Goal: Task Accomplishment & Management: Manage account settings

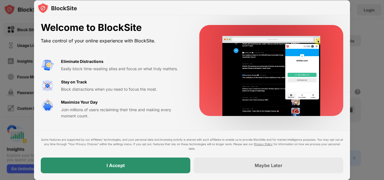
click at [142, 164] on div "I Accept" at bounding box center [116, 166] width 150 height 16
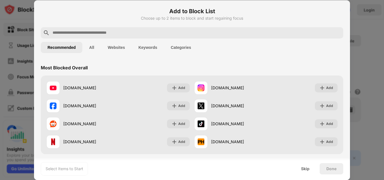
click at [207, 34] on input "text" at bounding box center [196, 33] width 289 height 7
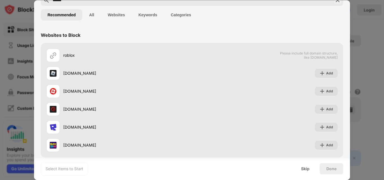
scroll to position [38, 0]
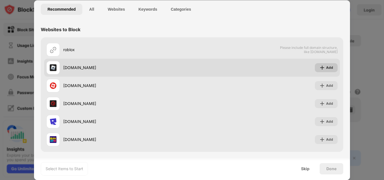
type input "******"
click at [322, 67] on div "Add" at bounding box center [326, 67] width 23 height 9
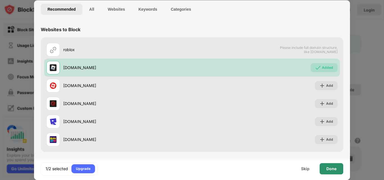
scroll to position [0, 0]
click at [330, 169] on div "Done" at bounding box center [332, 169] width 10 height 5
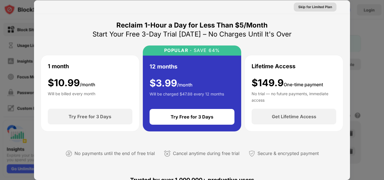
click at [307, 9] on div "Skip for Limited Plan" at bounding box center [316, 7] width 34 height 6
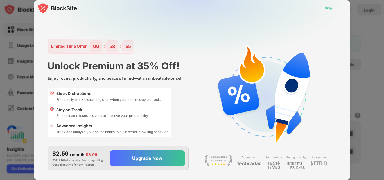
click at [328, 7] on div "Skip" at bounding box center [328, 8] width 7 height 6
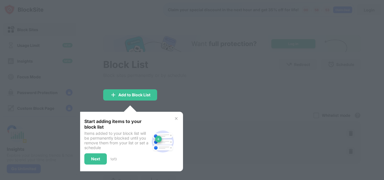
click at [211, 94] on div at bounding box center [192, 90] width 384 height 180
click at [98, 157] on div "Next" at bounding box center [95, 159] width 9 height 5
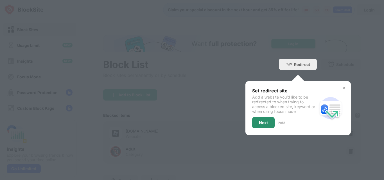
click at [255, 118] on div "Next" at bounding box center [263, 122] width 23 height 11
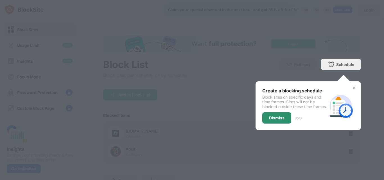
click at [270, 116] on div "Dismiss" at bounding box center [276, 118] width 15 height 5
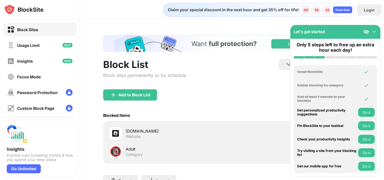
click at [374, 32] on img at bounding box center [375, 32] width 6 height 6
